Goal: Task Accomplishment & Management: Manage account settings

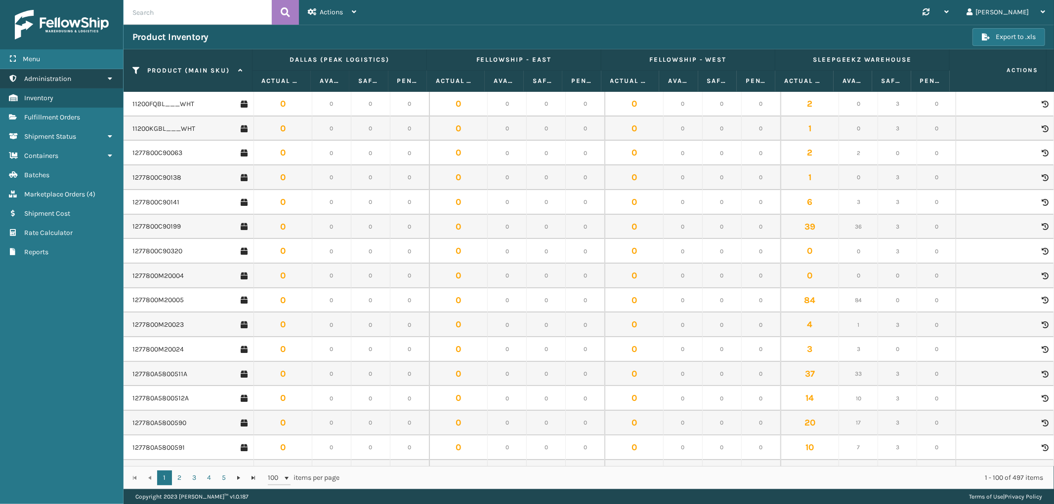
click at [57, 80] on span "Administration" at bounding box center [47, 79] width 47 height 8
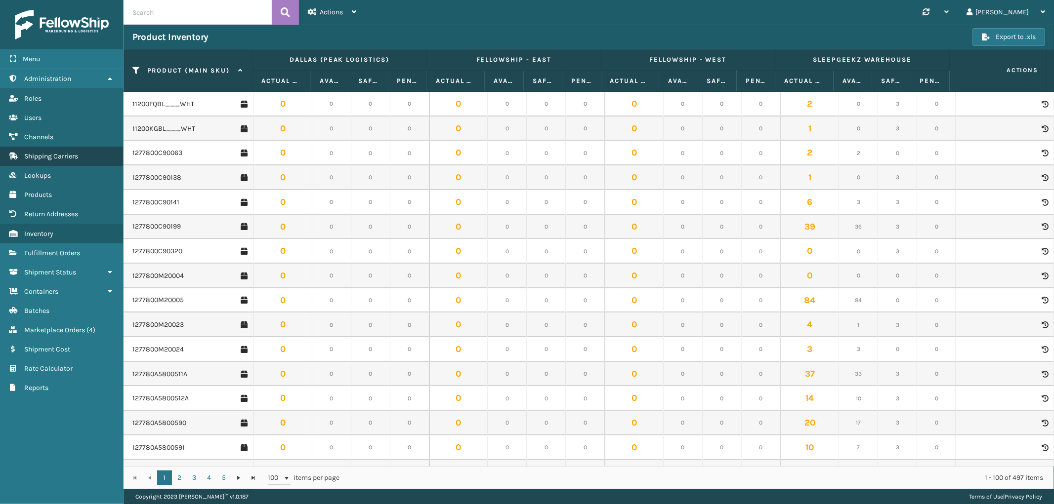
click at [83, 147] on link "Users Shipping Carriers" at bounding box center [61, 156] width 123 height 19
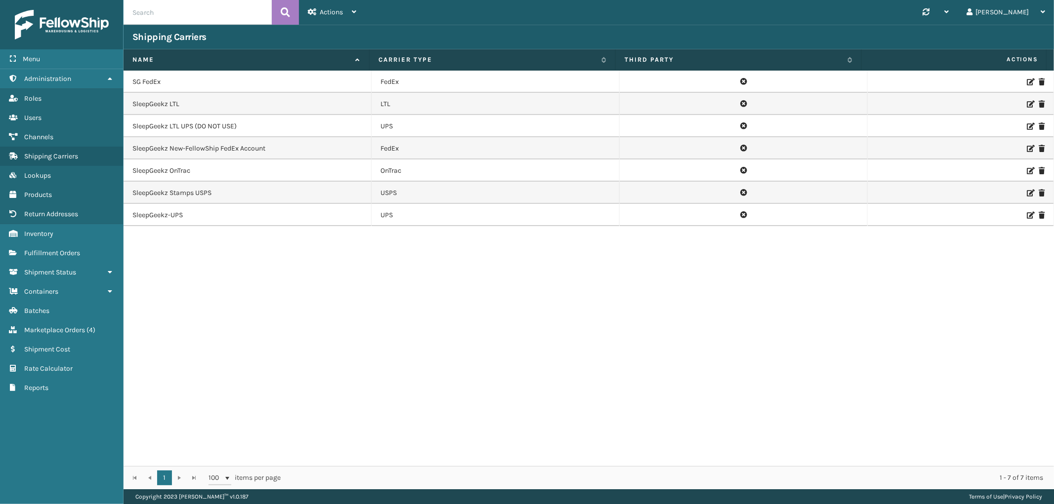
click at [1027, 146] on icon at bounding box center [1030, 148] width 6 height 7
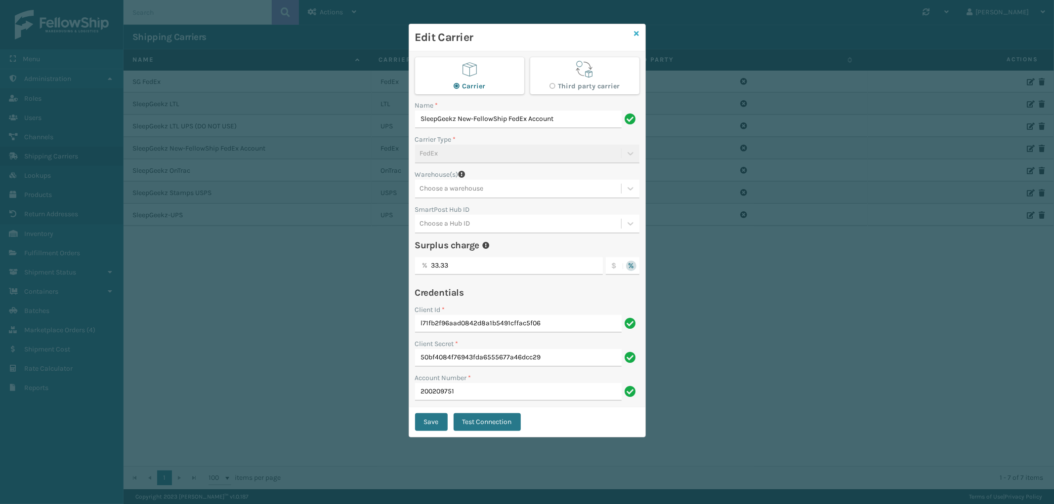
click at [636, 32] on icon at bounding box center [636, 33] width 5 height 7
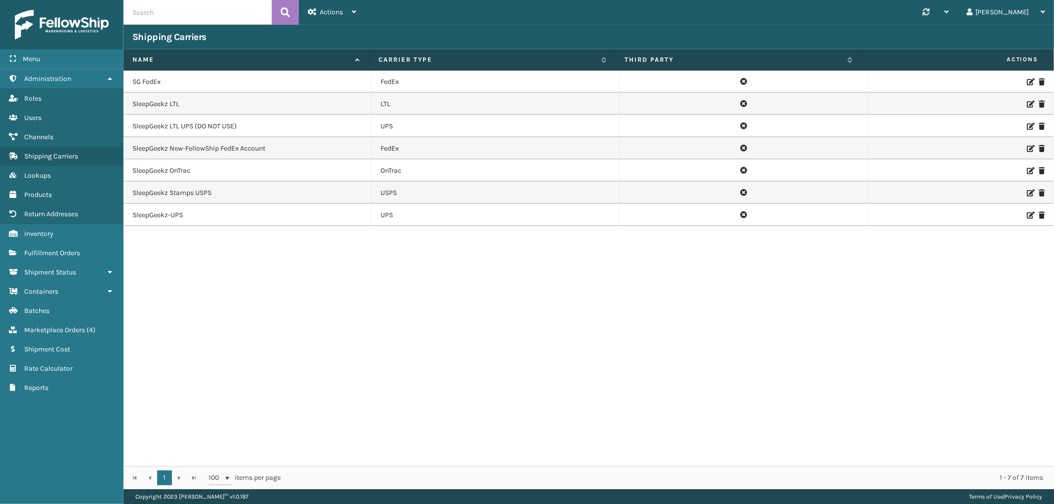
click at [1027, 79] on icon at bounding box center [1030, 82] width 6 height 7
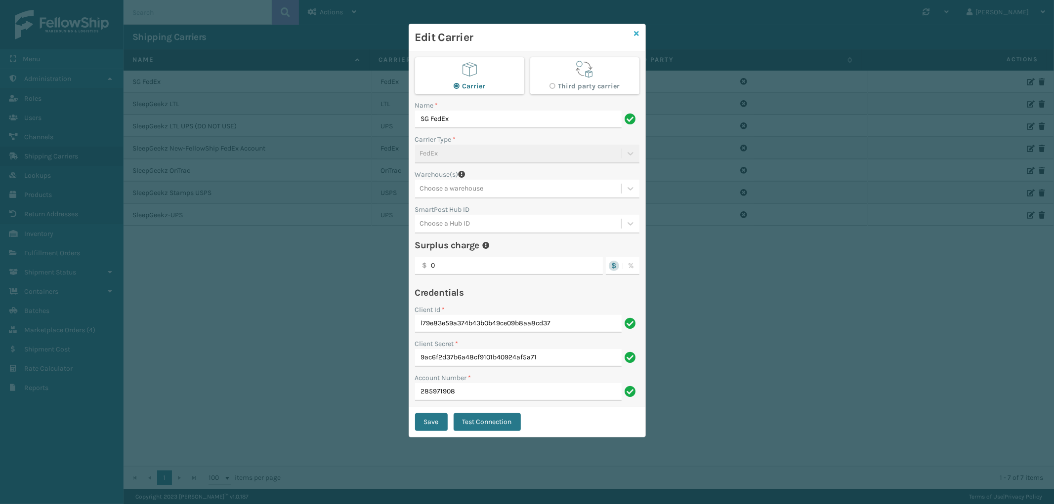
click at [635, 31] on icon at bounding box center [636, 33] width 5 height 7
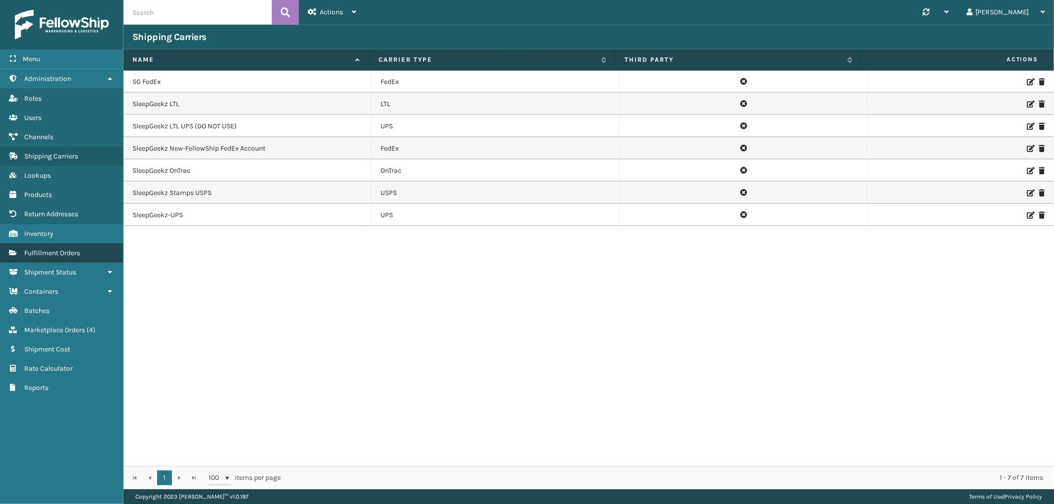
click at [65, 249] on span "Fulfillment Orders" at bounding box center [52, 253] width 56 height 8
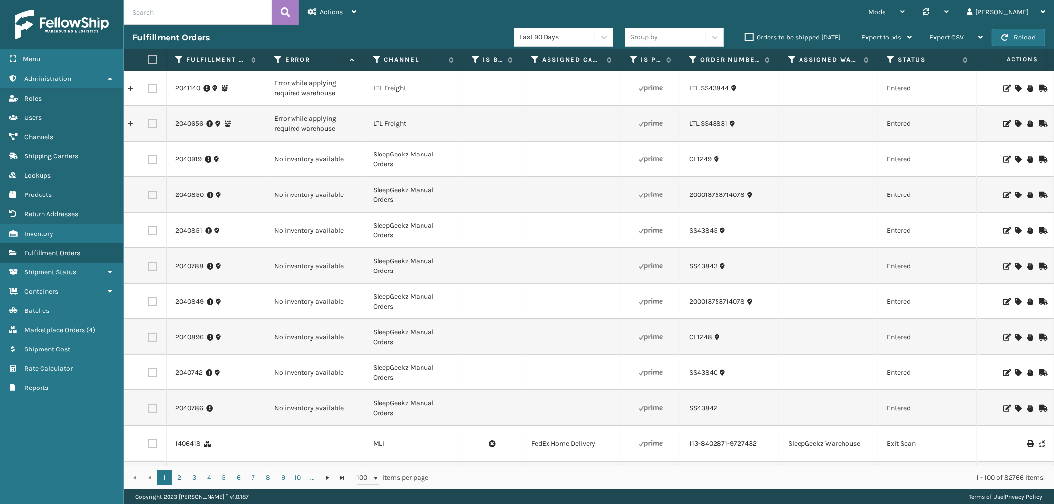
click at [136, 7] on input "text" at bounding box center [198, 12] width 148 height 25
paste input "2041689"
type input "2041689"
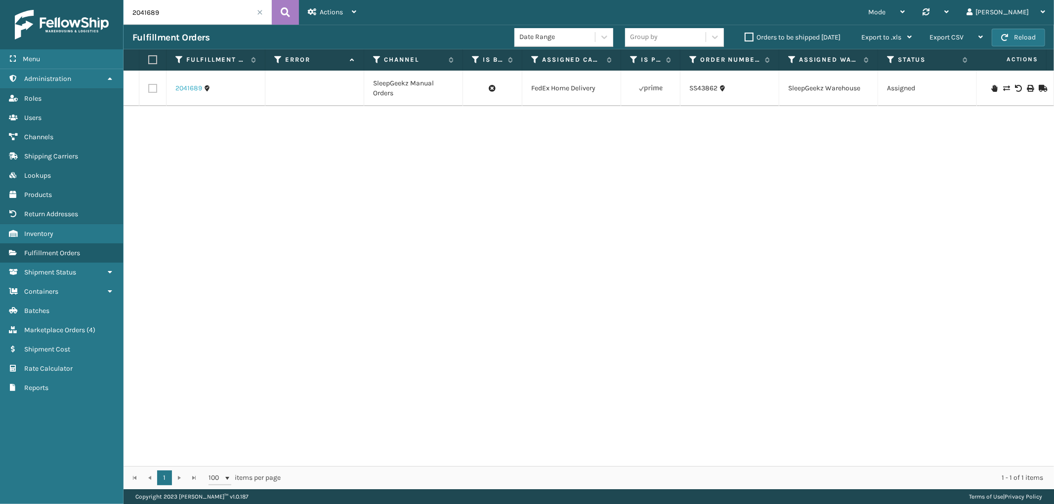
click at [186, 87] on link "2041689" at bounding box center [188, 89] width 27 height 10
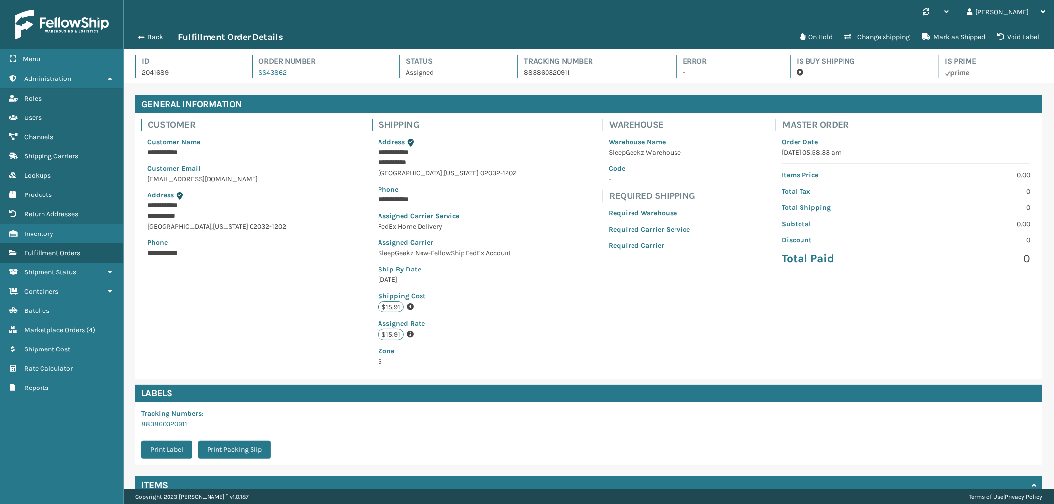
scroll to position [23, 930]
click at [382, 151] on p "**********" at bounding box center [446, 152] width 136 height 10
copy p "**********"
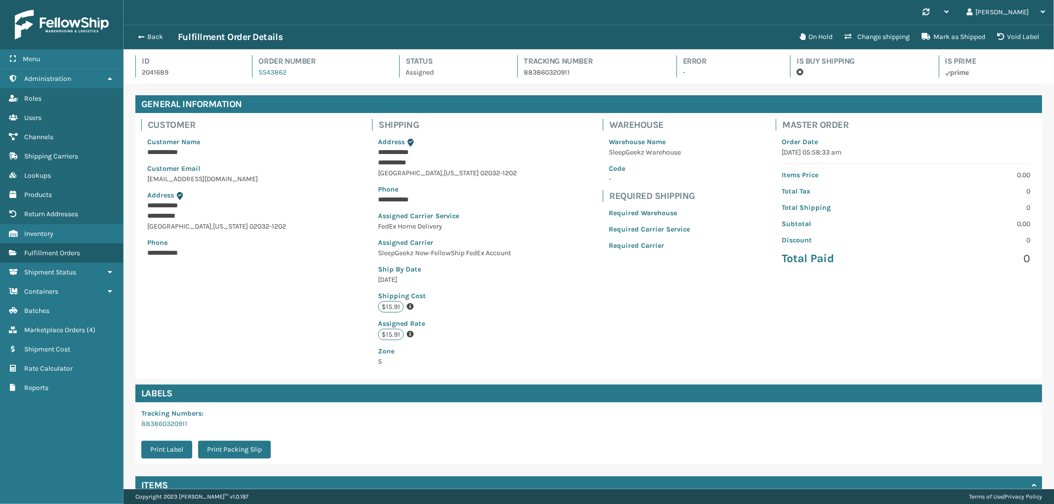
click at [391, 163] on p "**********" at bounding box center [446, 163] width 136 height 10
copy p "**********"
click at [495, 173] on span "02032-1202" at bounding box center [498, 173] width 37 height 8
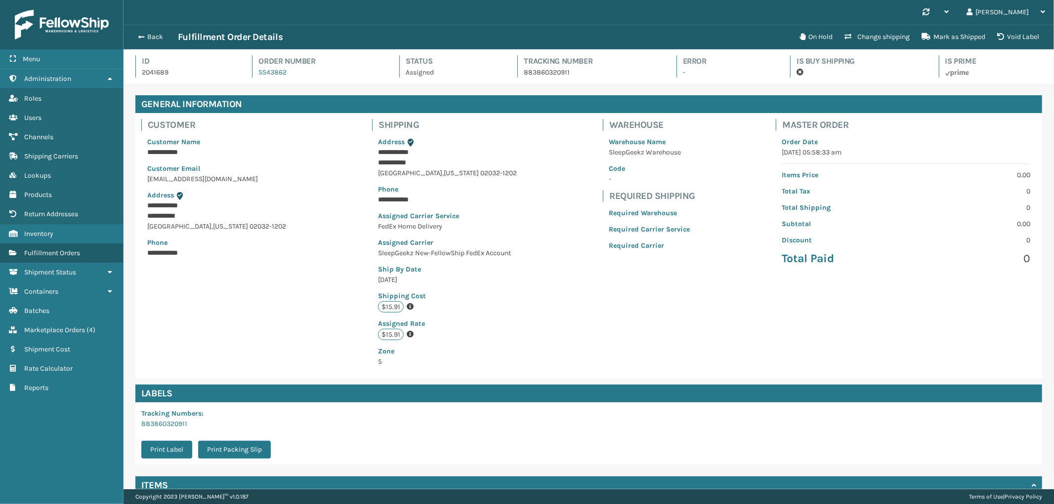
click at [430, 176] on div "EAST WALPOLE , Massachusetts 02032-1202" at bounding box center [447, 173] width 139 height 10
copy div "EAST WALPOLE , Massachusetts 02032-1202"
click at [391, 196] on p "**********" at bounding box center [446, 200] width 136 height 10
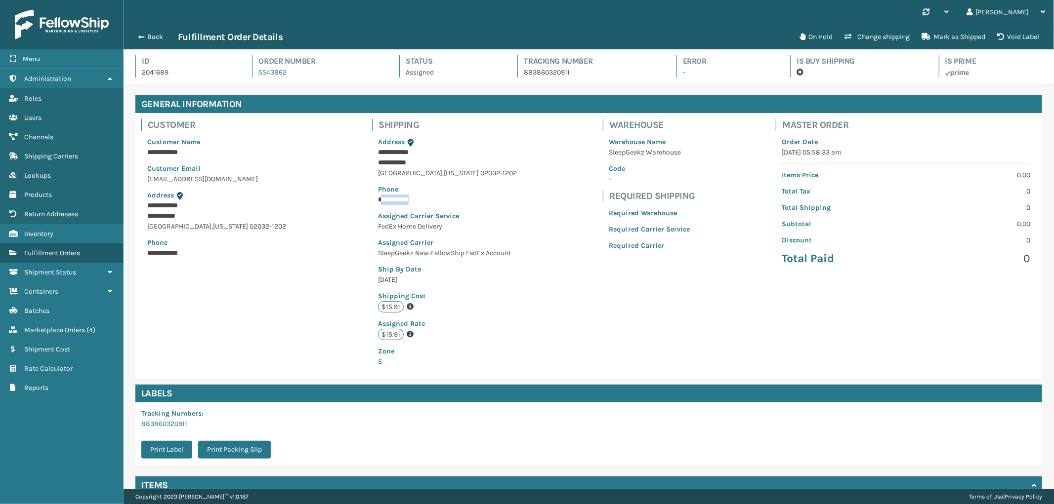
drag, startPoint x: 421, startPoint y: 196, endPoint x: 378, endPoint y: 195, distance: 43.0
click at [378, 195] on p "**********" at bounding box center [446, 200] width 136 height 10
click at [413, 203] on p "**********" at bounding box center [446, 200] width 136 height 10
drag, startPoint x: 421, startPoint y: 198, endPoint x: 382, endPoint y: 199, distance: 39.1
click at [382, 199] on p "**********" at bounding box center [446, 200] width 136 height 10
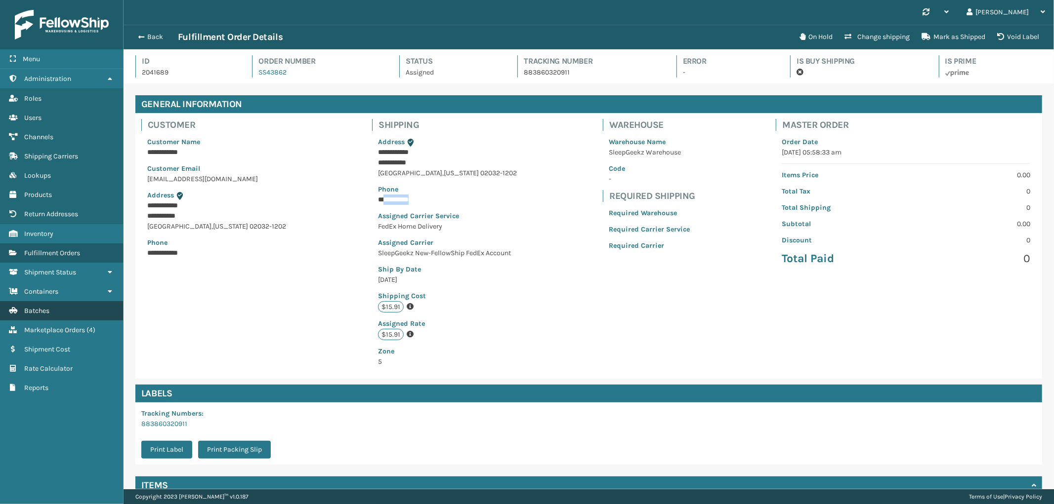
copy p "**********"
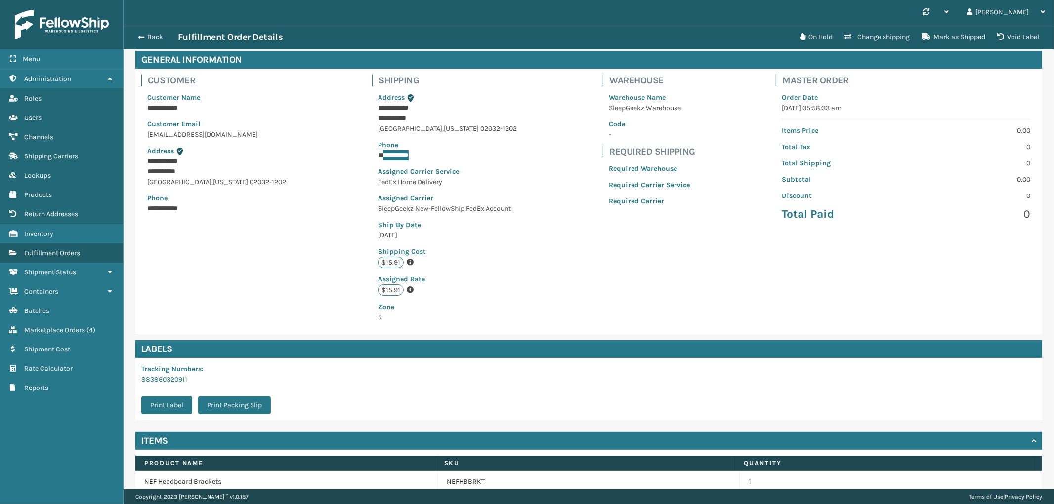
scroll to position [89, 0]
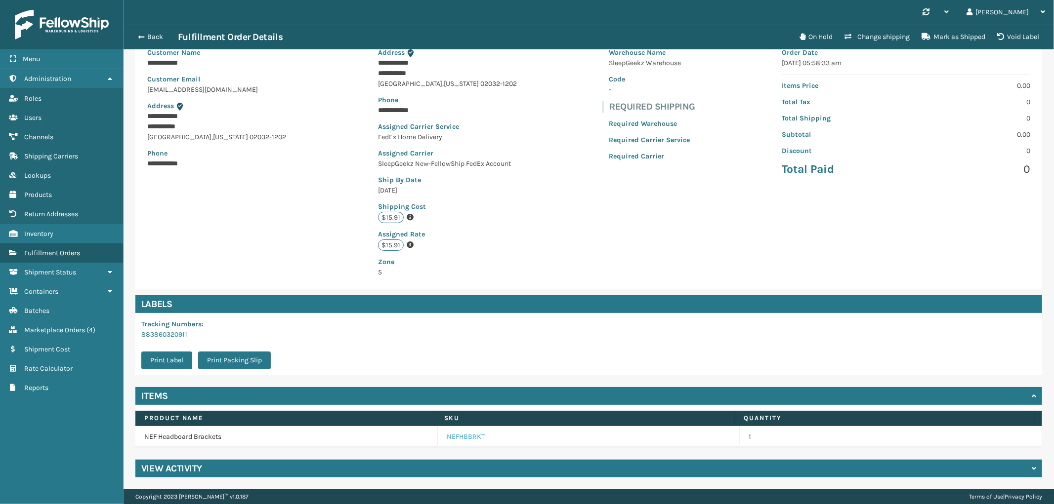
click at [467, 438] on link "NEFHBBRKT" at bounding box center [466, 437] width 38 height 10
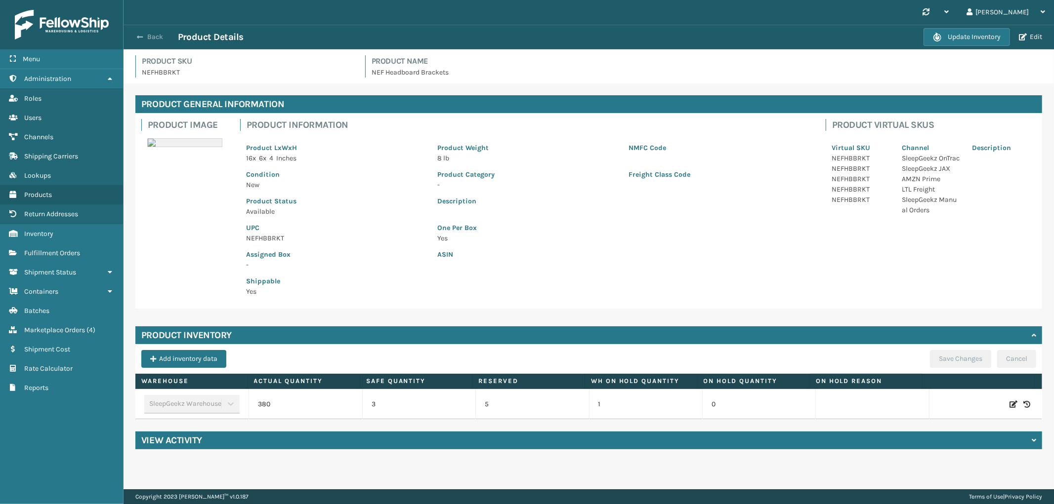
click at [157, 41] on button "Back" at bounding box center [154, 37] width 45 height 9
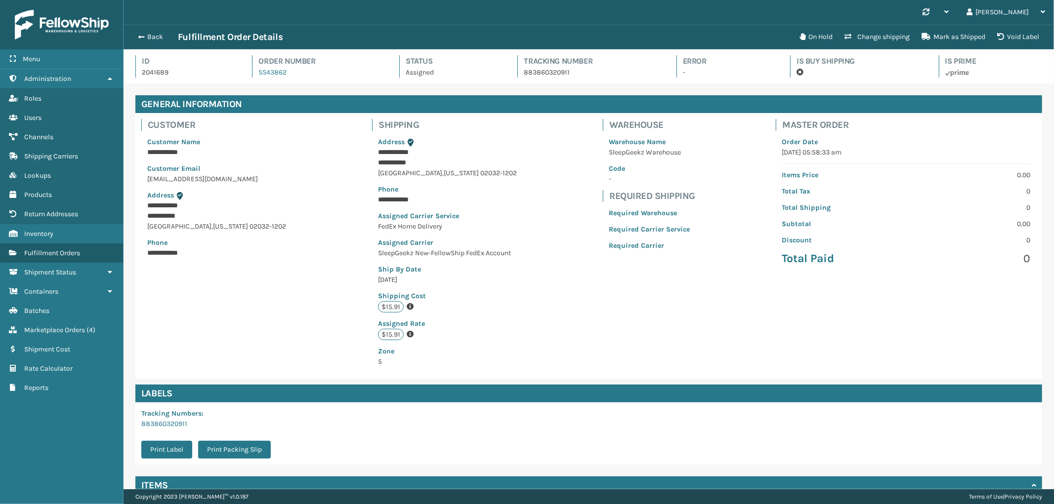
scroll to position [23, 930]
click at [146, 36] on button "Back" at bounding box center [154, 37] width 45 height 9
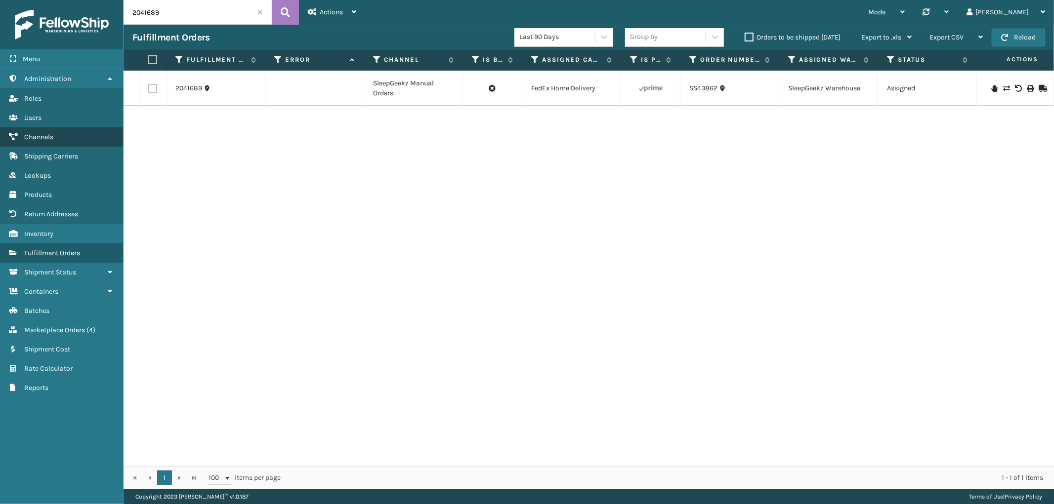
click at [58, 132] on link "Channels" at bounding box center [61, 136] width 123 height 19
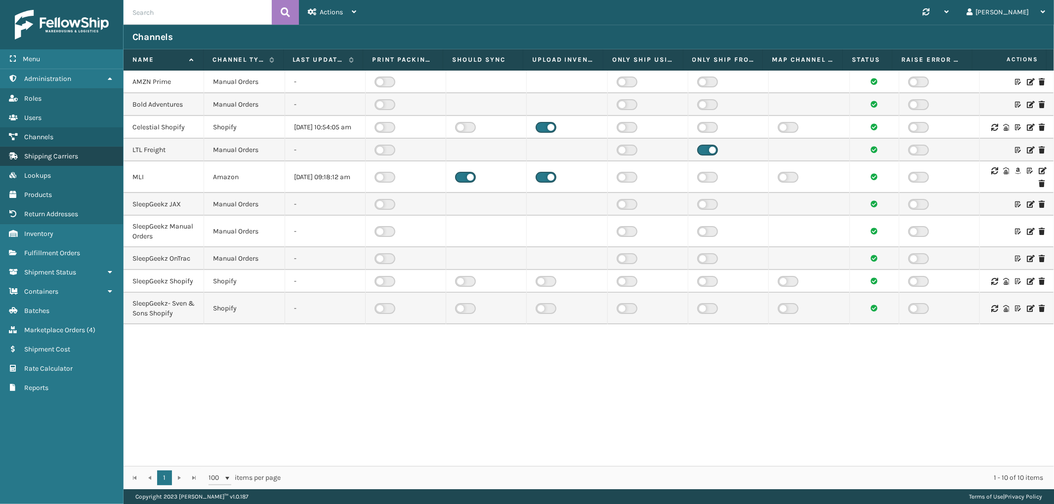
click at [75, 152] on span "Shipping Carriers" at bounding box center [51, 156] width 54 height 8
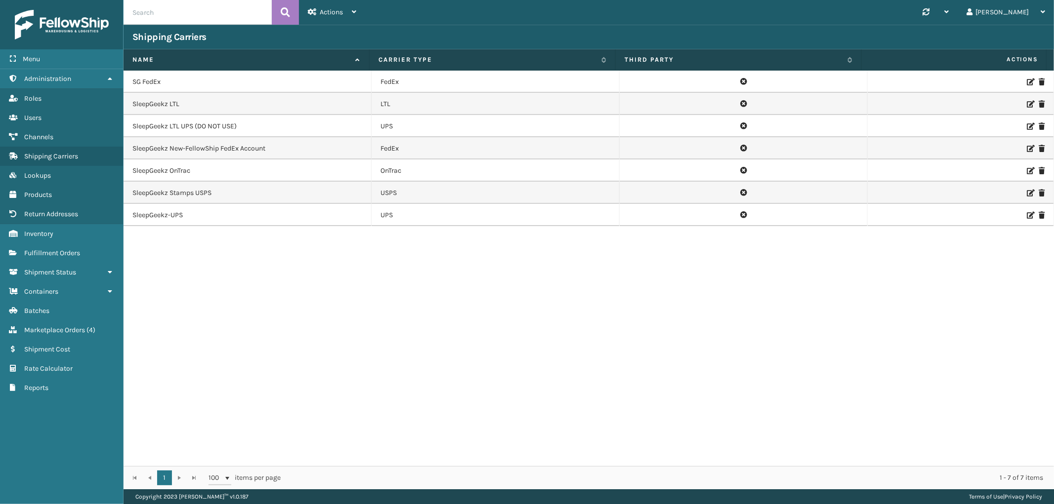
click at [1027, 79] on icon at bounding box center [1030, 82] width 6 height 7
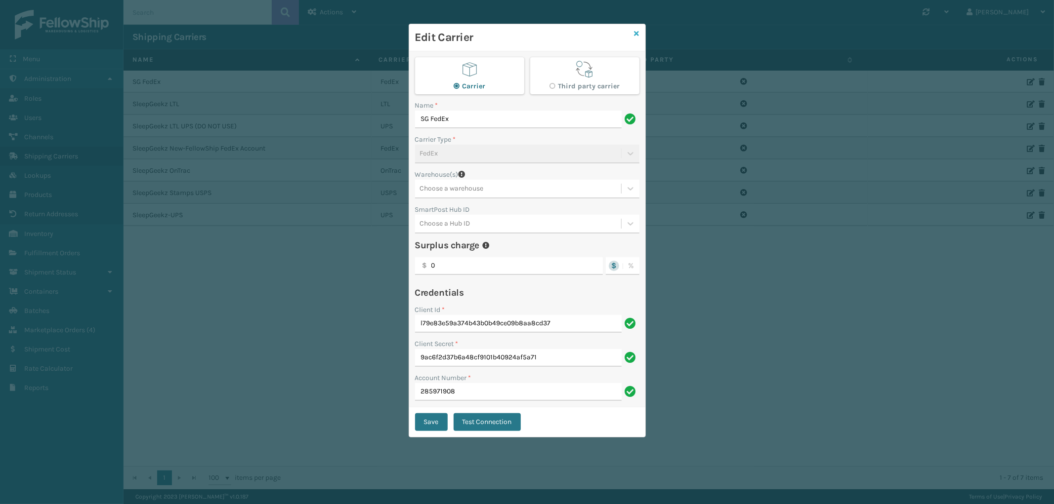
click at [636, 32] on icon at bounding box center [636, 33] width 5 height 7
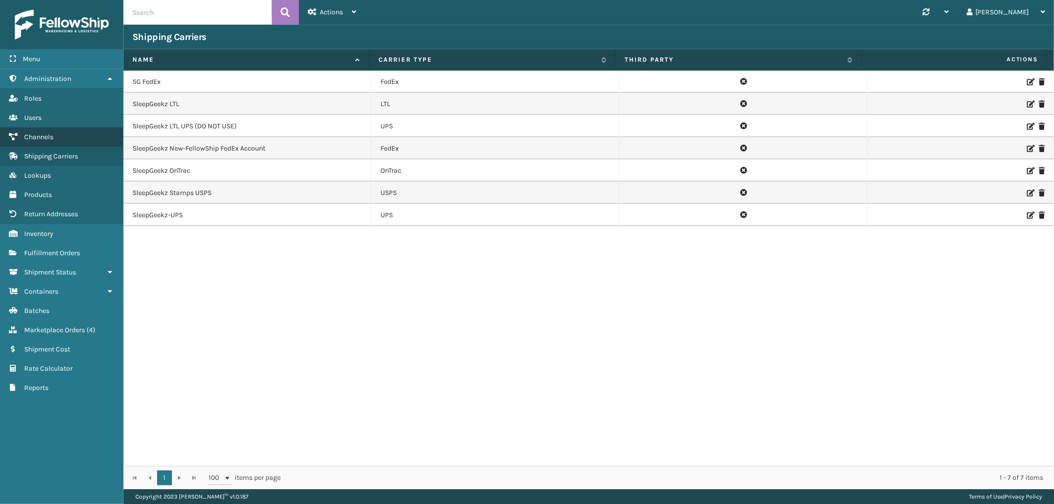
click at [65, 133] on link "Shipping Carriers Channels" at bounding box center [61, 136] width 123 height 19
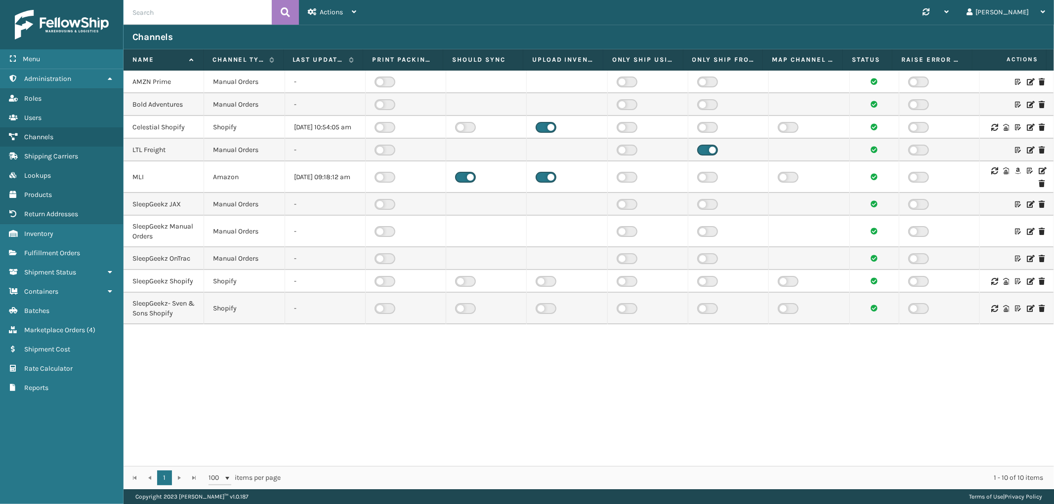
click at [1027, 235] on icon at bounding box center [1030, 231] width 6 height 7
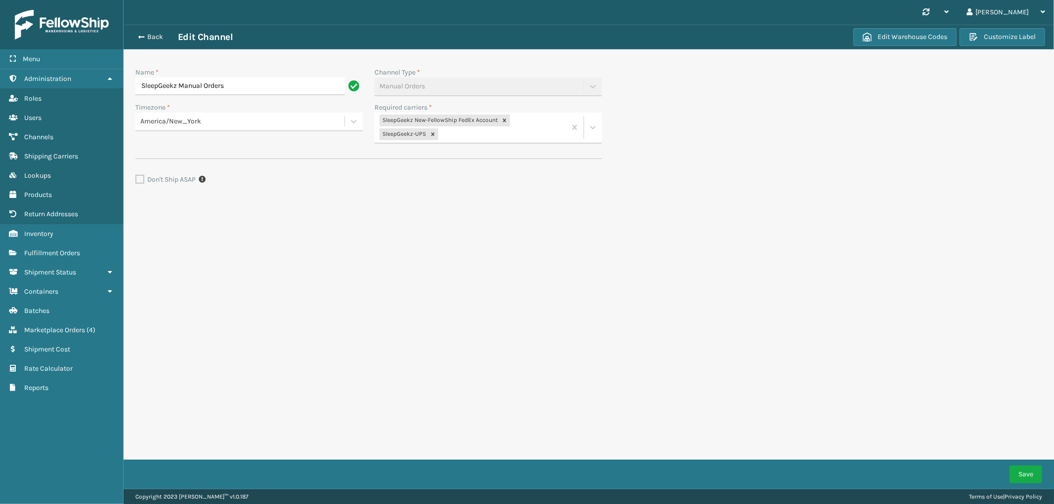
click at [523, 131] on div "SleepGeekz New-FellowShip FedEx Account SleepGeekz-UPS" at bounding box center [470, 128] width 191 height 30
click at [443, 161] on div "SG FedEx" at bounding box center [488, 159] width 227 height 18
click at [1029, 468] on button "Save" at bounding box center [1025, 475] width 33 height 18
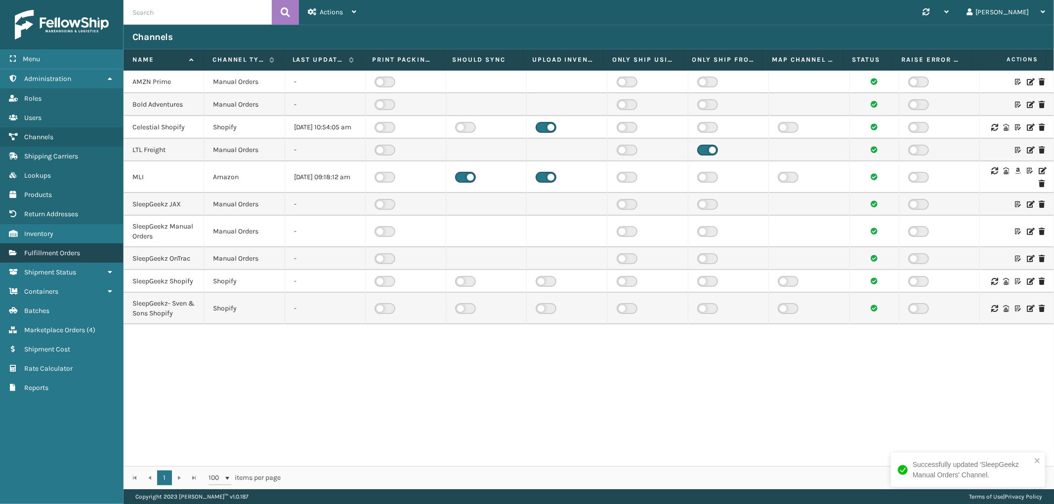
click at [69, 249] on span "Fulfillment Orders" at bounding box center [52, 253] width 56 height 8
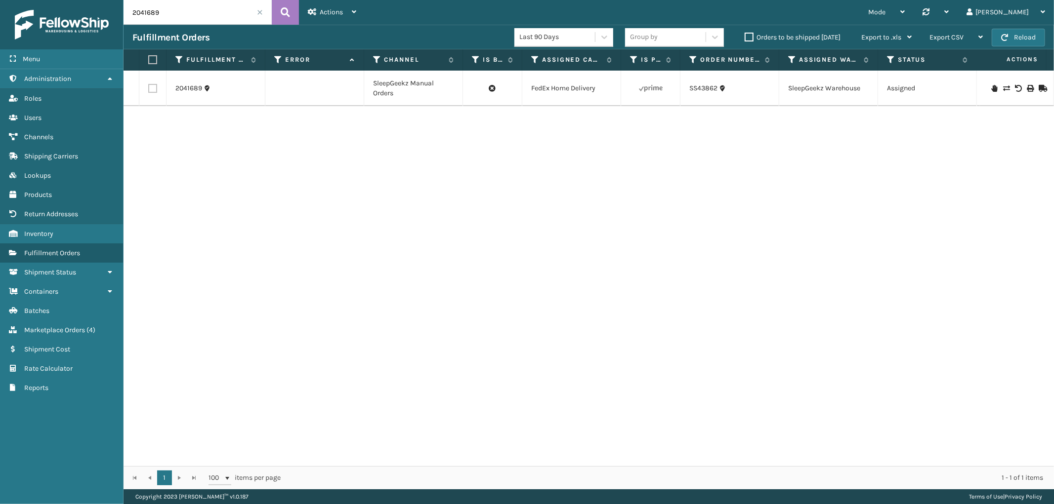
click at [1003, 88] on icon at bounding box center [1006, 88] width 6 height 7
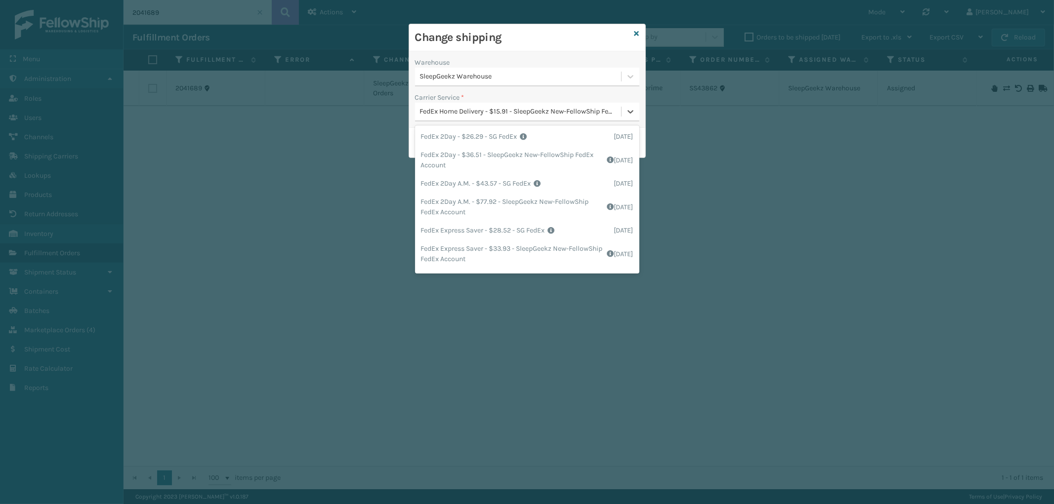
click at [500, 110] on div "FedEx Home Delivery - $15.91 - SleepGeekz New-FellowShip FedEx Account" at bounding box center [521, 112] width 202 height 10
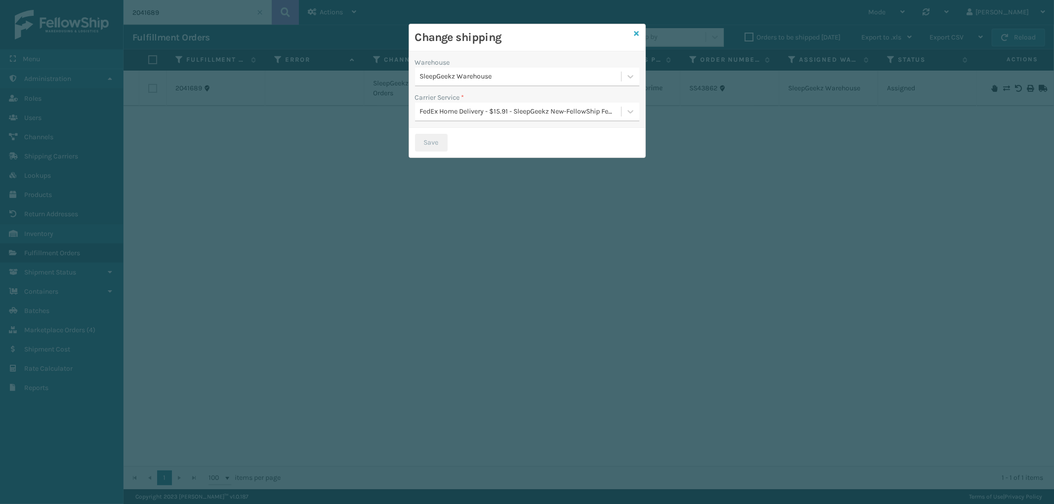
click at [638, 31] on icon at bounding box center [636, 33] width 5 height 7
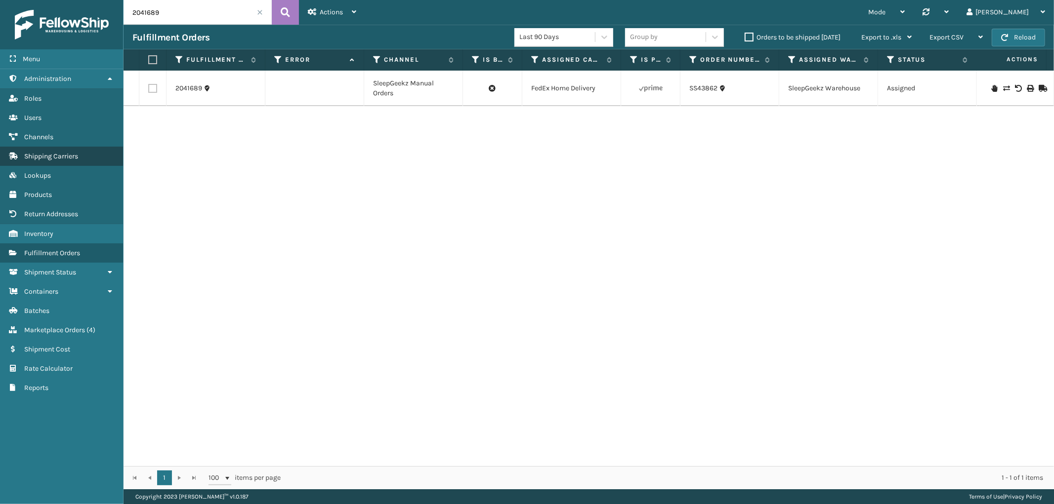
click at [66, 158] on link "Return Addresses Shipping Carriers" at bounding box center [61, 156] width 123 height 19
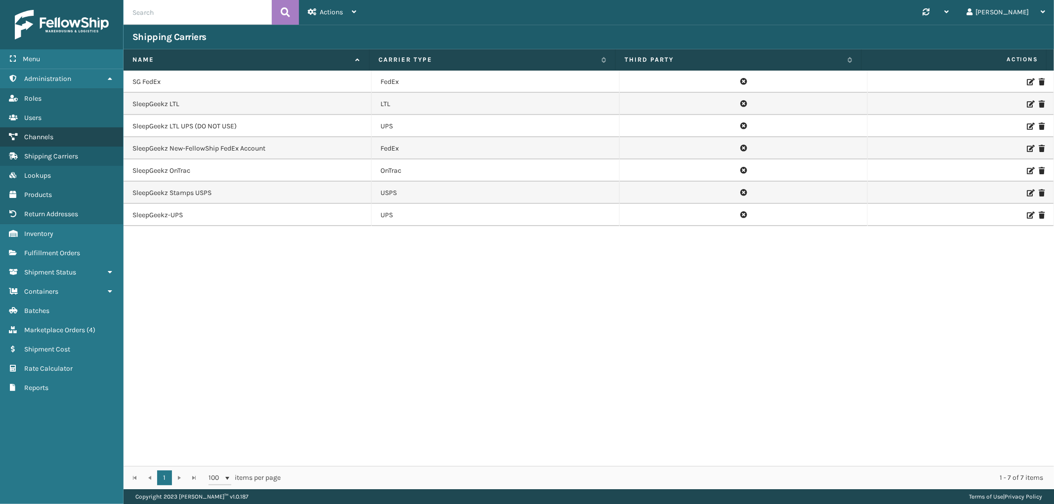
click at [52, 129] on link "Channels" at bounding box center [61, 136] width 123 height 19
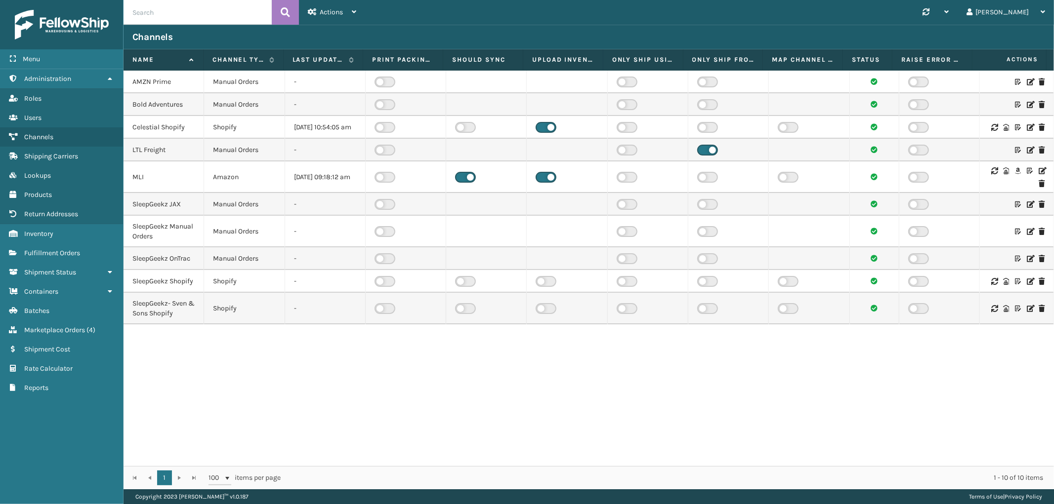
click at [1027, 235] on icon at bounding box center [1030, 231] width 6 height 7
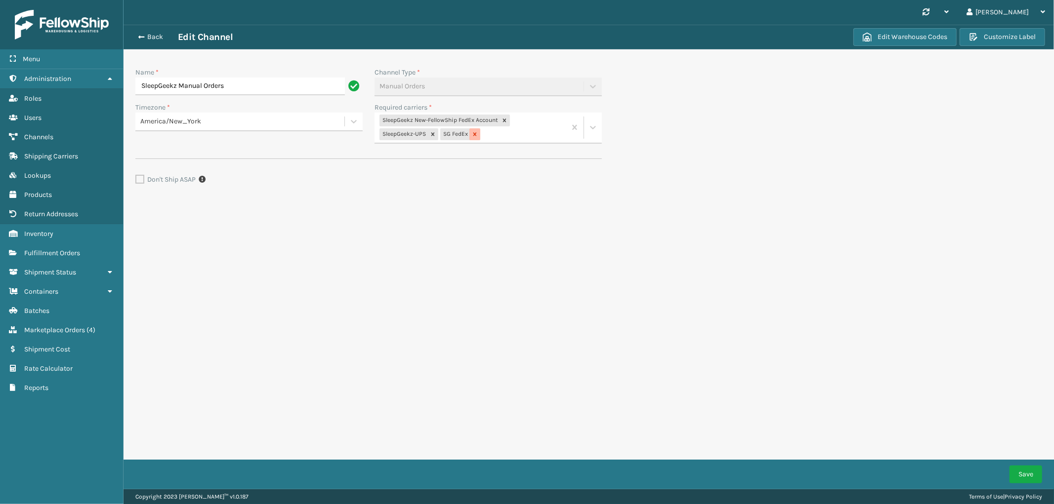
click at [473, 136] on icon at bounding box center [474, 134] width 7 height 7
click at [1024, 481] on button "Save" at bounding box center [1025, 475] width 33 height 18
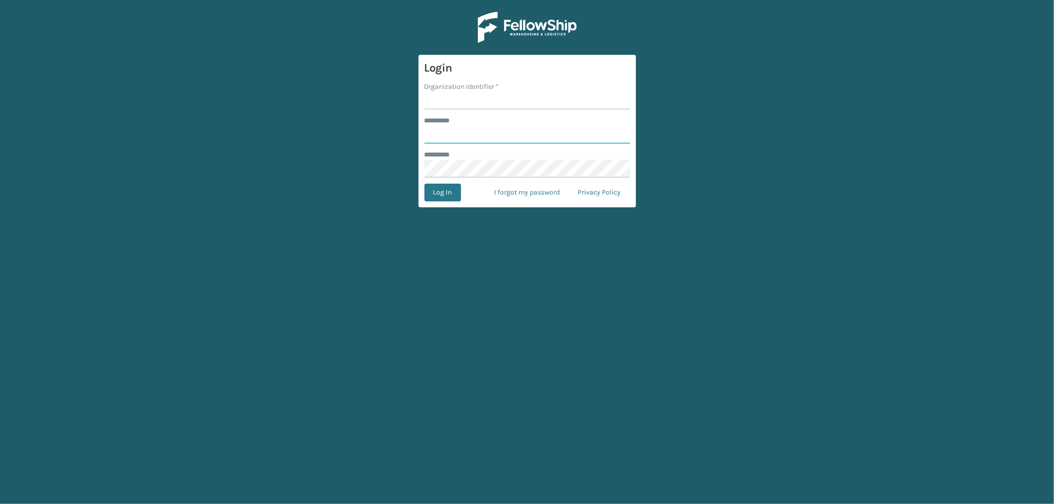
type input "*********"
click at [481, 99] on input "Organization Identifier *" at bounding box center [527, 101] width 206 height 18
type input "SleepGeekz"
click at [458, 197] on button "Log In" at bounding box center [442, 193] width 37 height 18
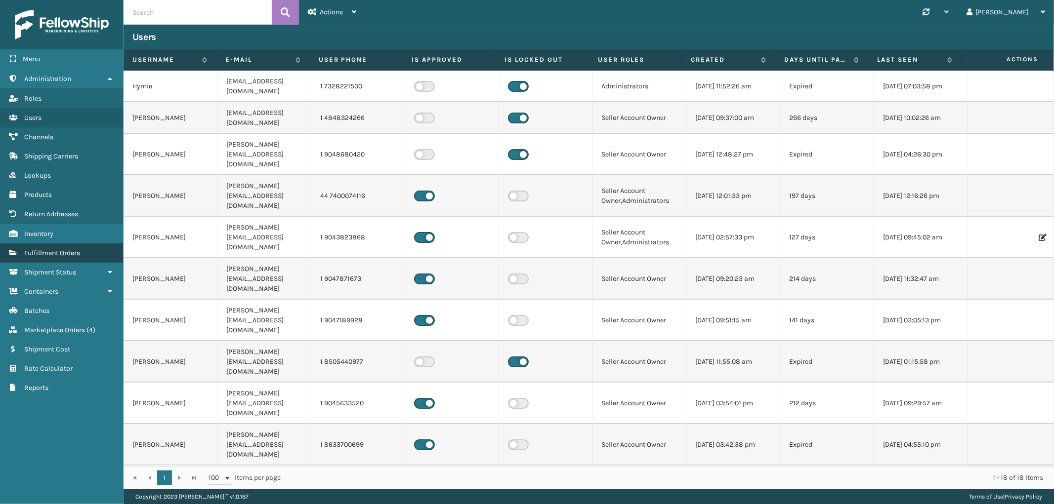
click at [47, 249] on span "Fulfillment Orders" at bounding box center [52, 253] width 56 height 8
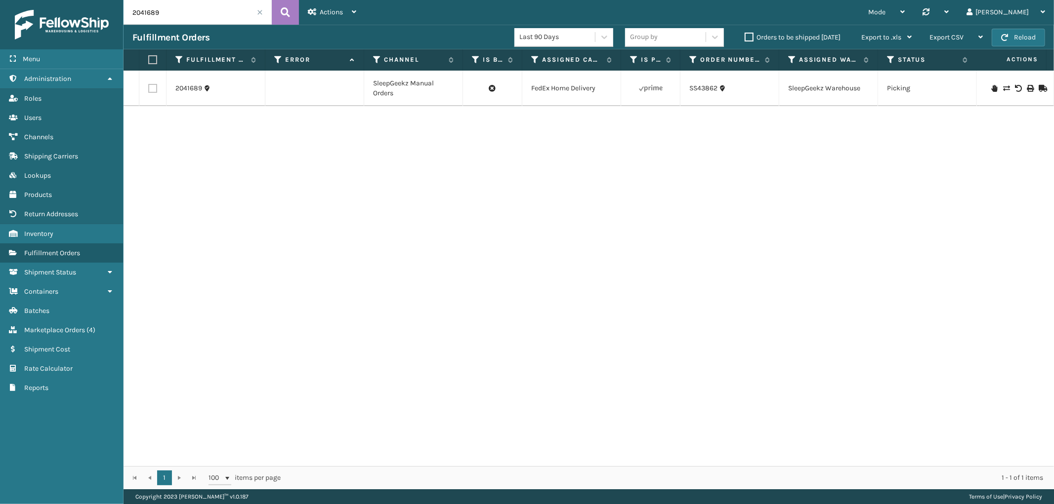
click at [1039, 87] on icon at bounding box center [1042, 88] width 6 height 7
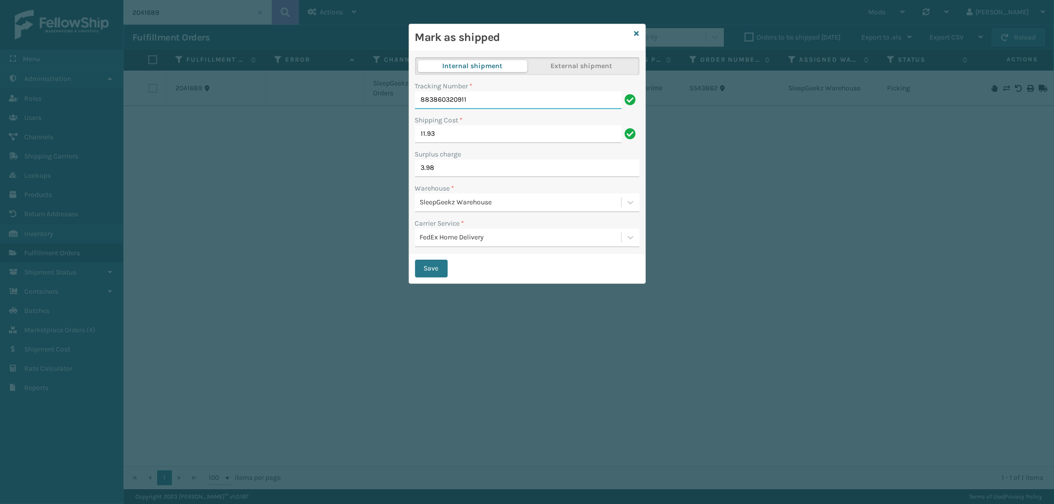
click at [447, 98] on input "883860320911" at bounding box center [518, 100] width 207 height 18
paste input "4249280"
type input "883864249280"
click at [425, 137] on input "11.93" at bounding box center [518, 134] width 207 height 18
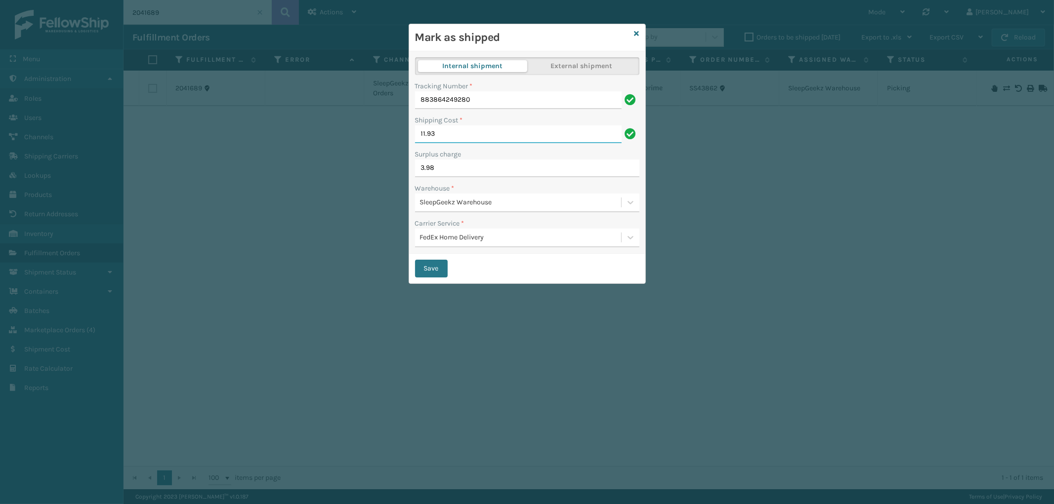
click at [425, 137] on input "11.93" at bounding box center [518, 134] width 207 height 18
type input "10.99"
click at [462, 171] on input "3.98" at bounding box center [527, 169] width 224 height 18
type input "0"
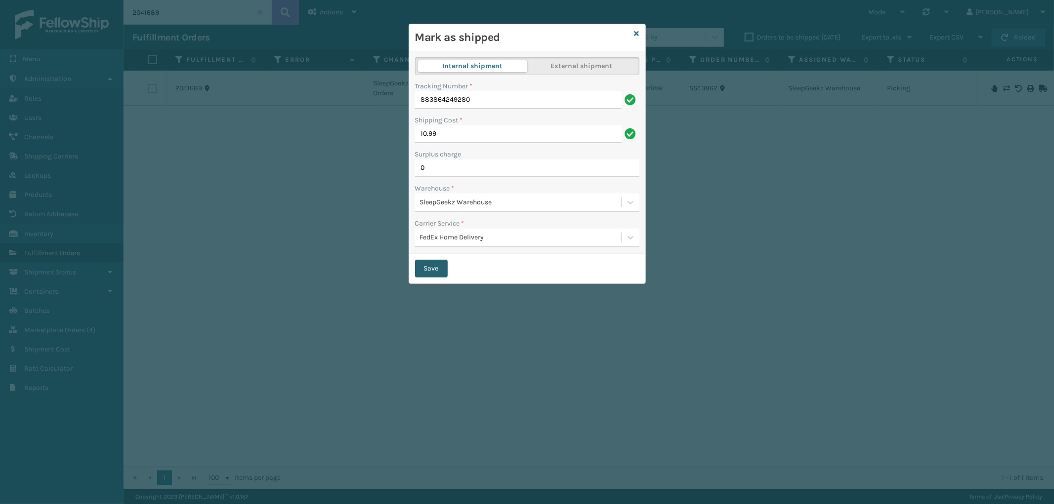
click at [437, 272] on button "Save" at bounding box center [431, 269] width 33 height 18
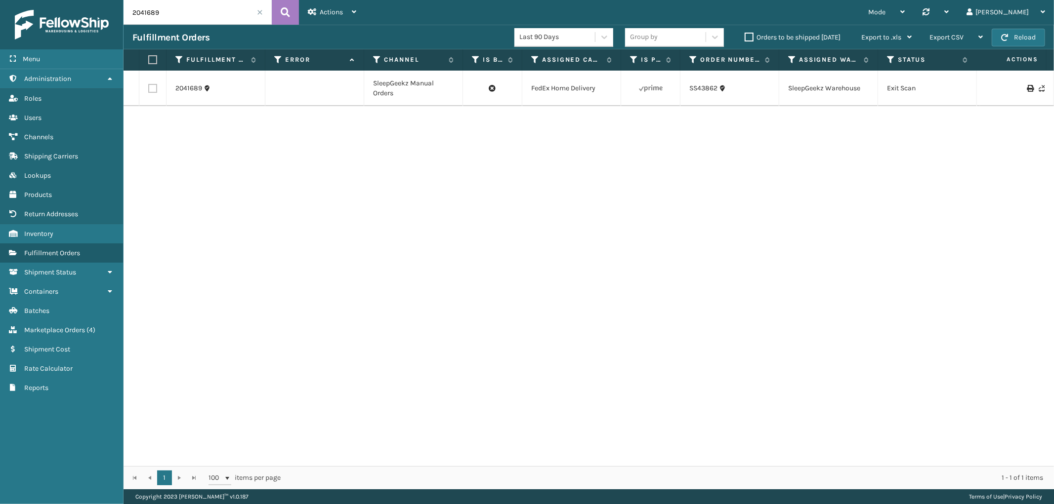
click at [263, 14] on input "2041689" at bounding box center [198, 12] width 148 height 25
click at [260, 15] on span at bounding box center [260, 12] width 6 height 6
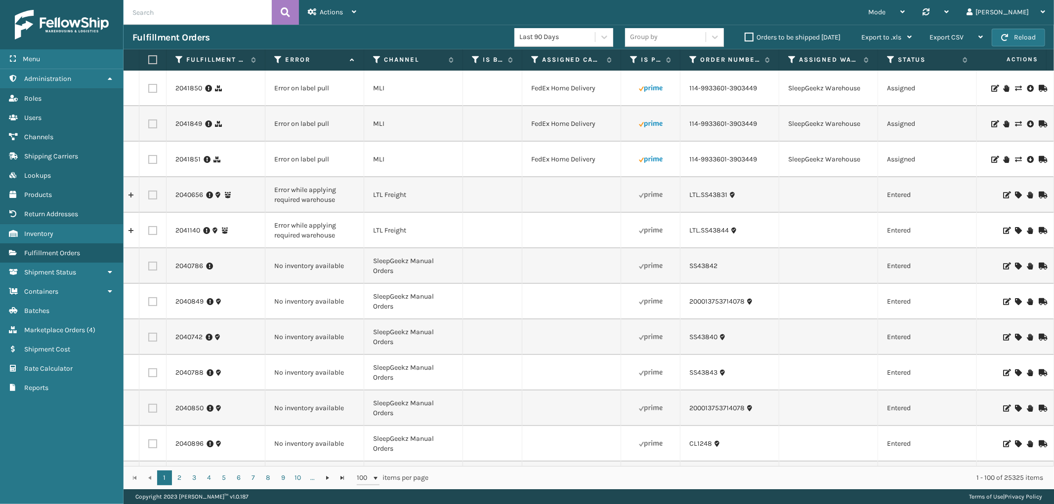
click at [991, 89] on icon at bounding box center [994, 88] width 6 height 7
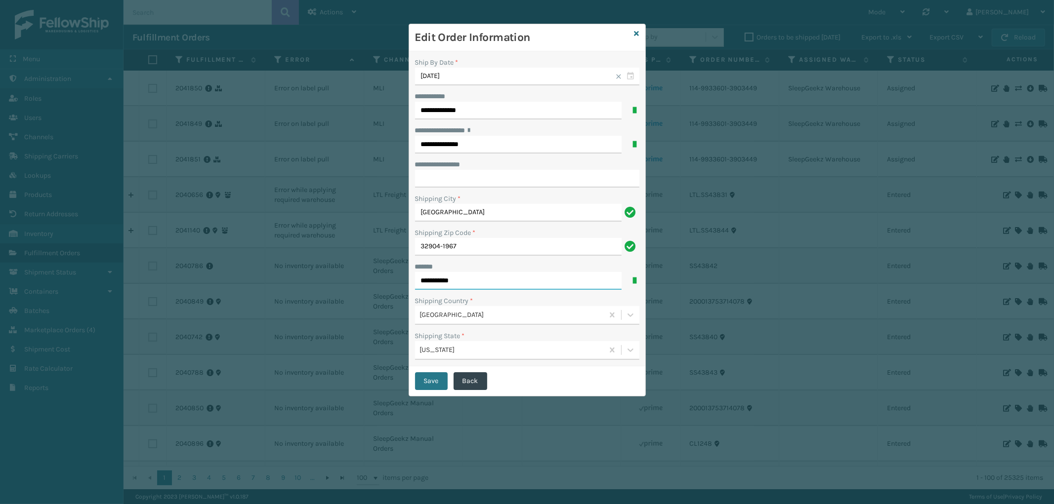
drag, startPoint x: 473, startPoint y: 279, endPoint x: 366, endPoint y: 277, distance: 107.2
click at [366, 277] on div "**********" at bounding box center [527, 252] width 1054 height 504
click at [634, 32] on icon at bounding box center [636, 33] width 5 height 7
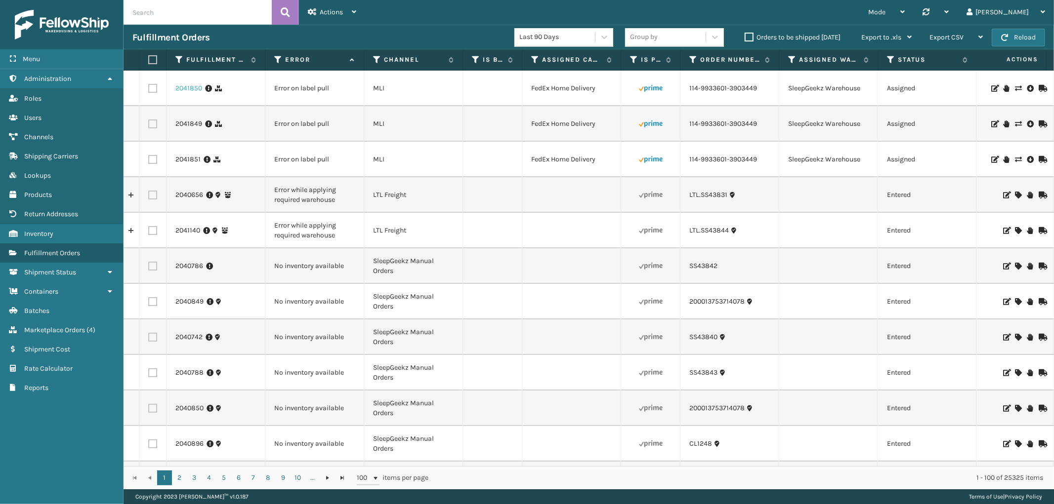
click at [188, 91] on link "2041850" at bounding box center [188, 89] width 27 height 10
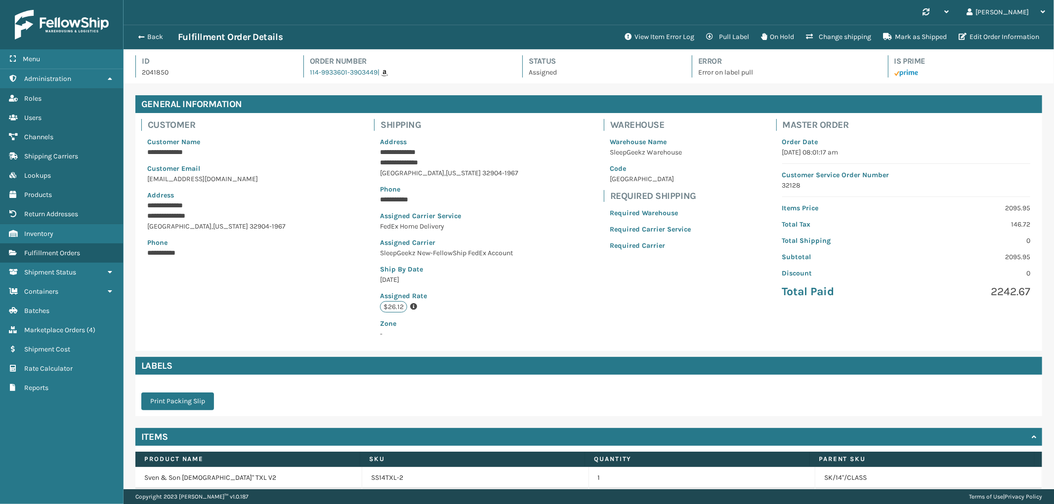
scroll to position [23, 930]
click at [636, 33] on button "View Item Error Log" at bounding box center [660, 37] width 82 height 20
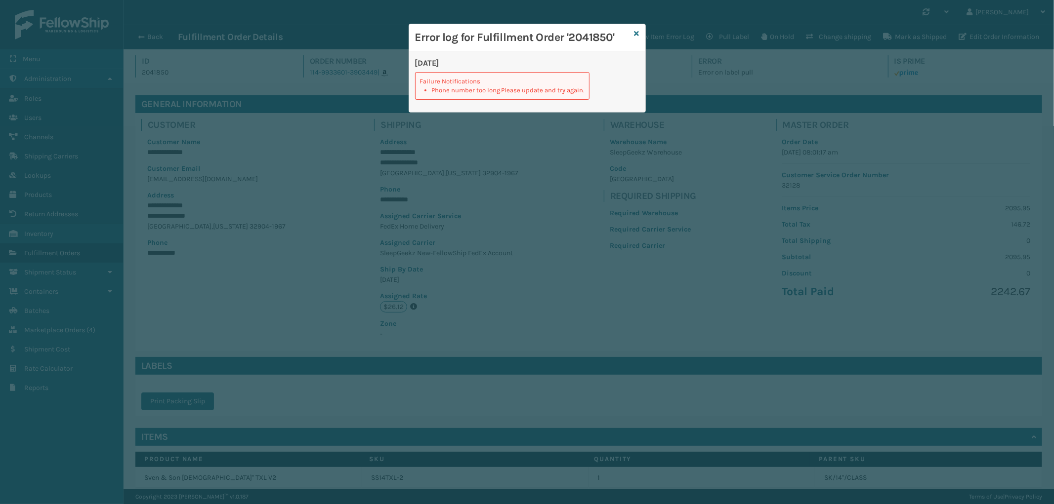
click at [635, 25] on div "Error log for Fulfillment Order '2041850'" at bounding box center [527, 37] width 236 height 27
click at [635, 32] on icon at bounding box center [636, 33] width 5 height 7
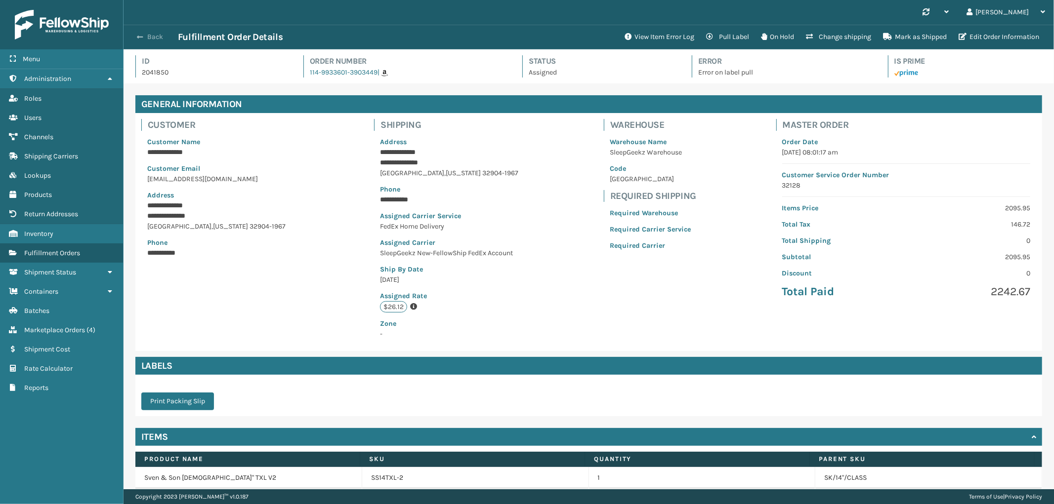
click at [155, 40] on button "Back" at bounding box center [154, 37] width 45 height 9
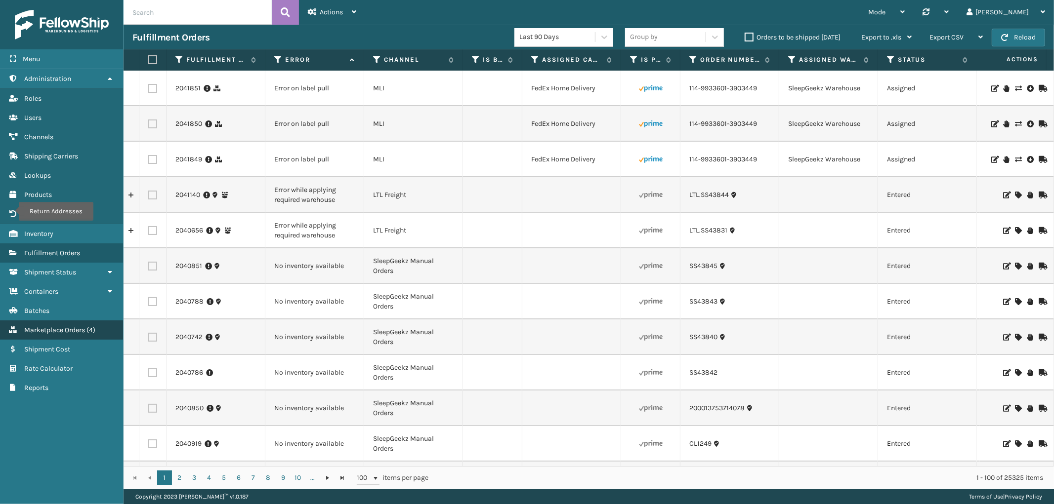
click at [56, 326] on span "Marketplace Orders" at bounding box center [54, 330] width 61 height 8
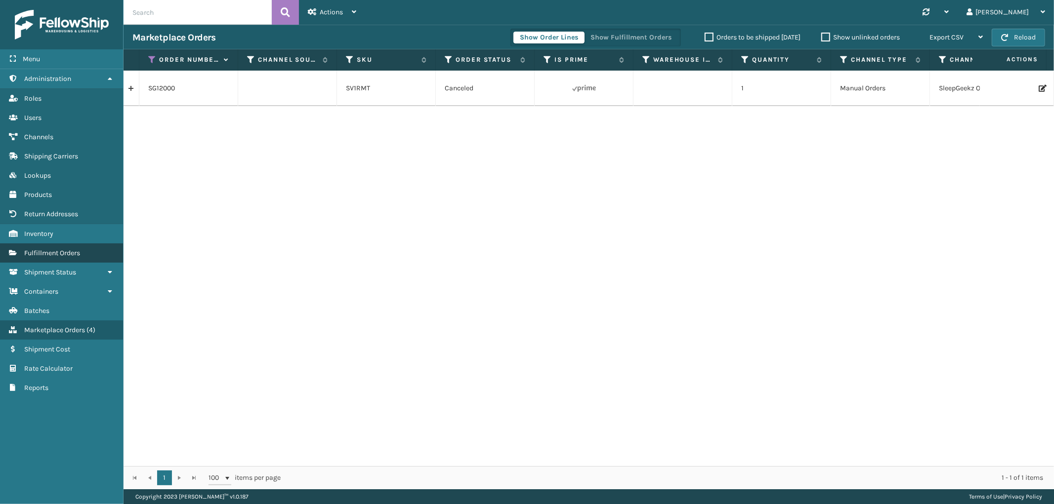
click at [62, 244] on link "Fulfillment Orders" at bounding box center [61, 253] width 123 height 19
